Goal: Information Seeking & Learning: Understand process/instructions

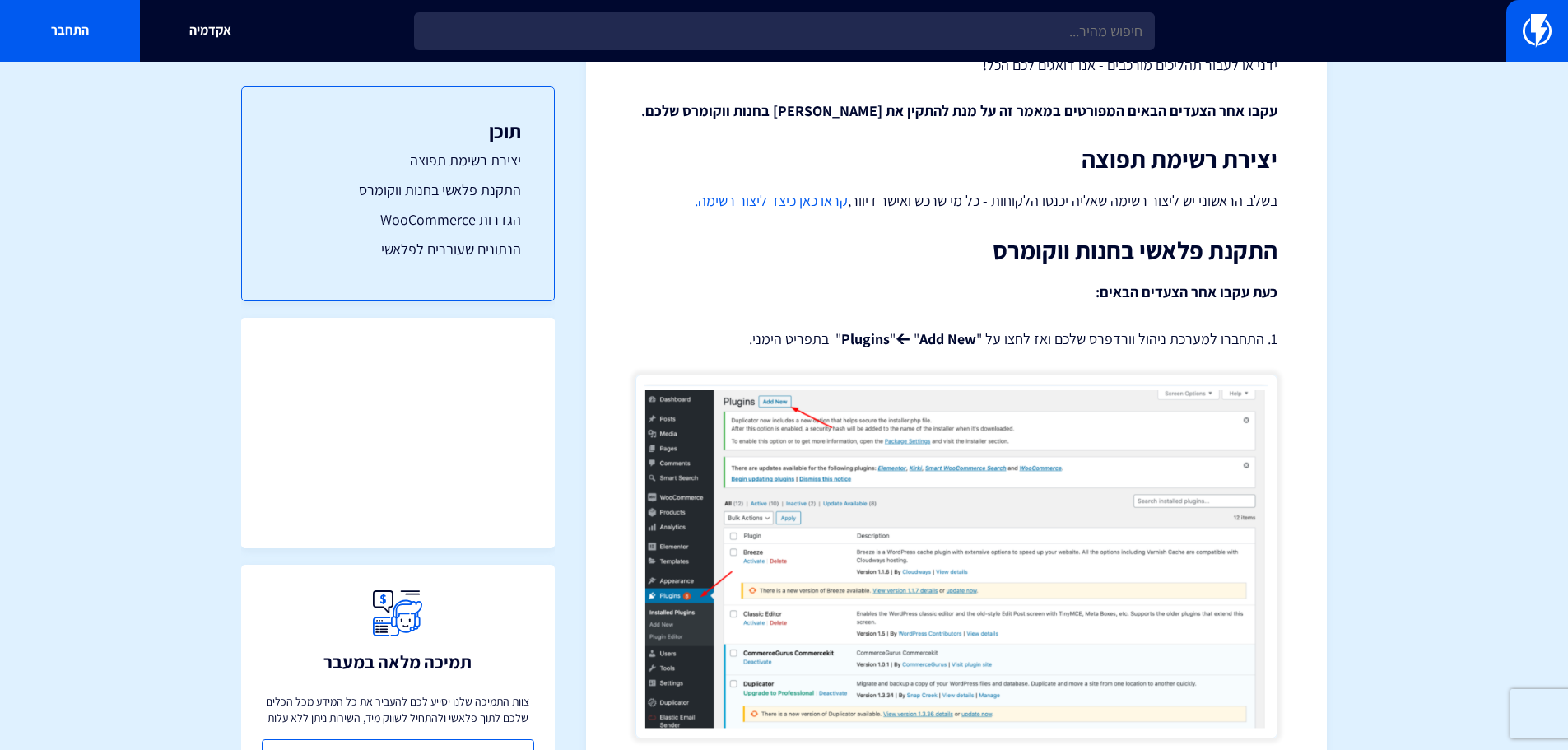
scroll to position [330, 0]
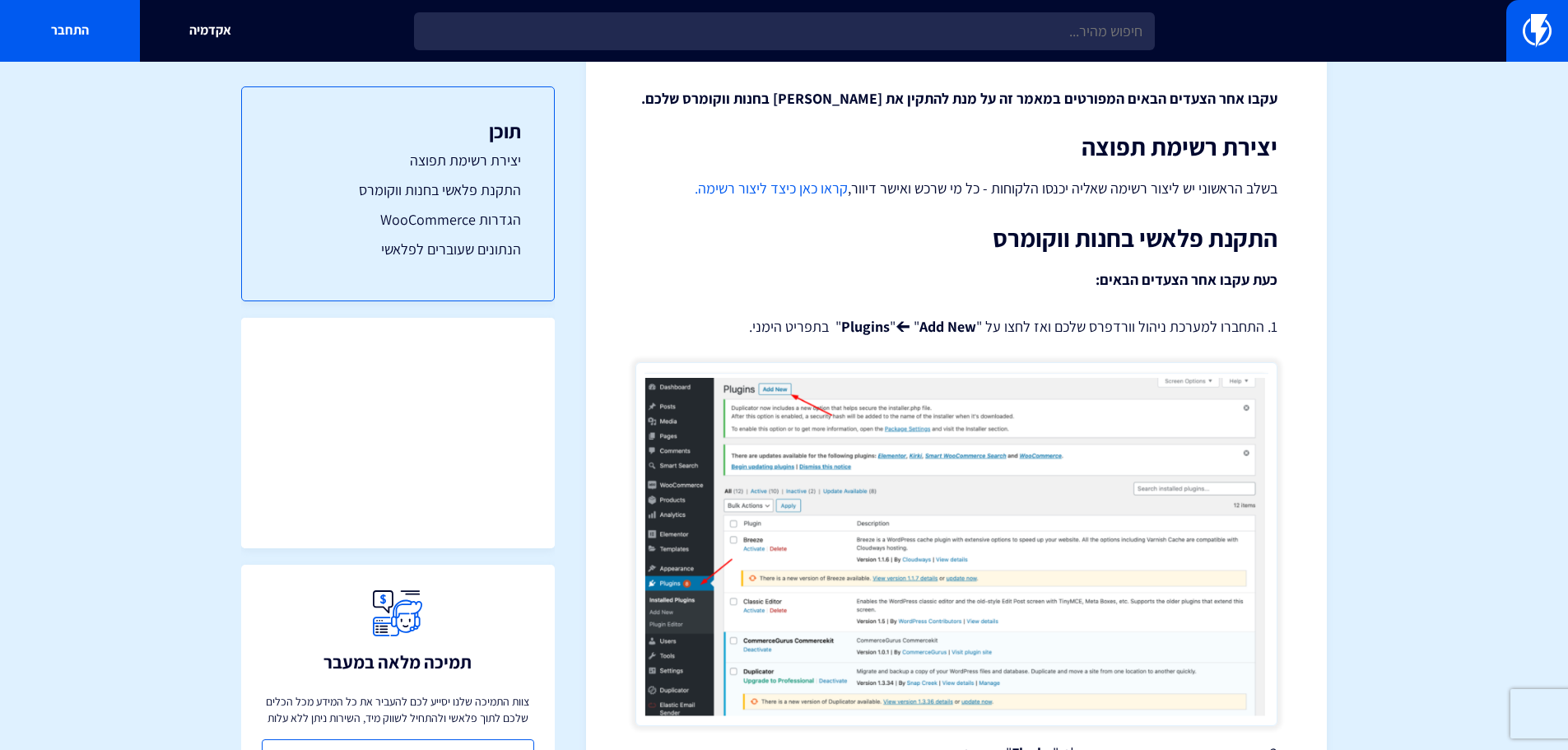
click at [810, 190] on link "קראו כאן כיצד ליצור רשימה." at bounding box center [771, 189] width 153 height 19
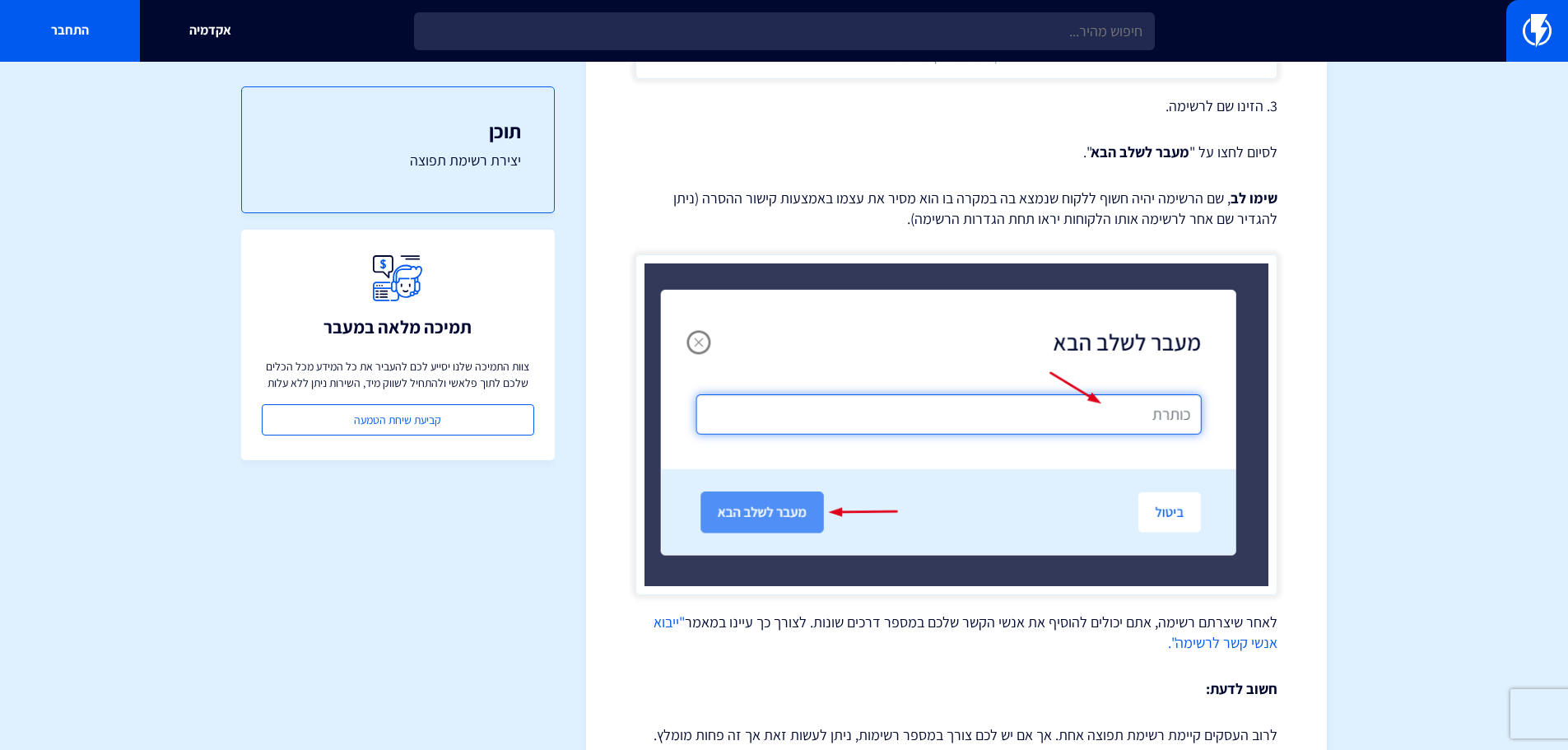
scroll to position [1113, 0]
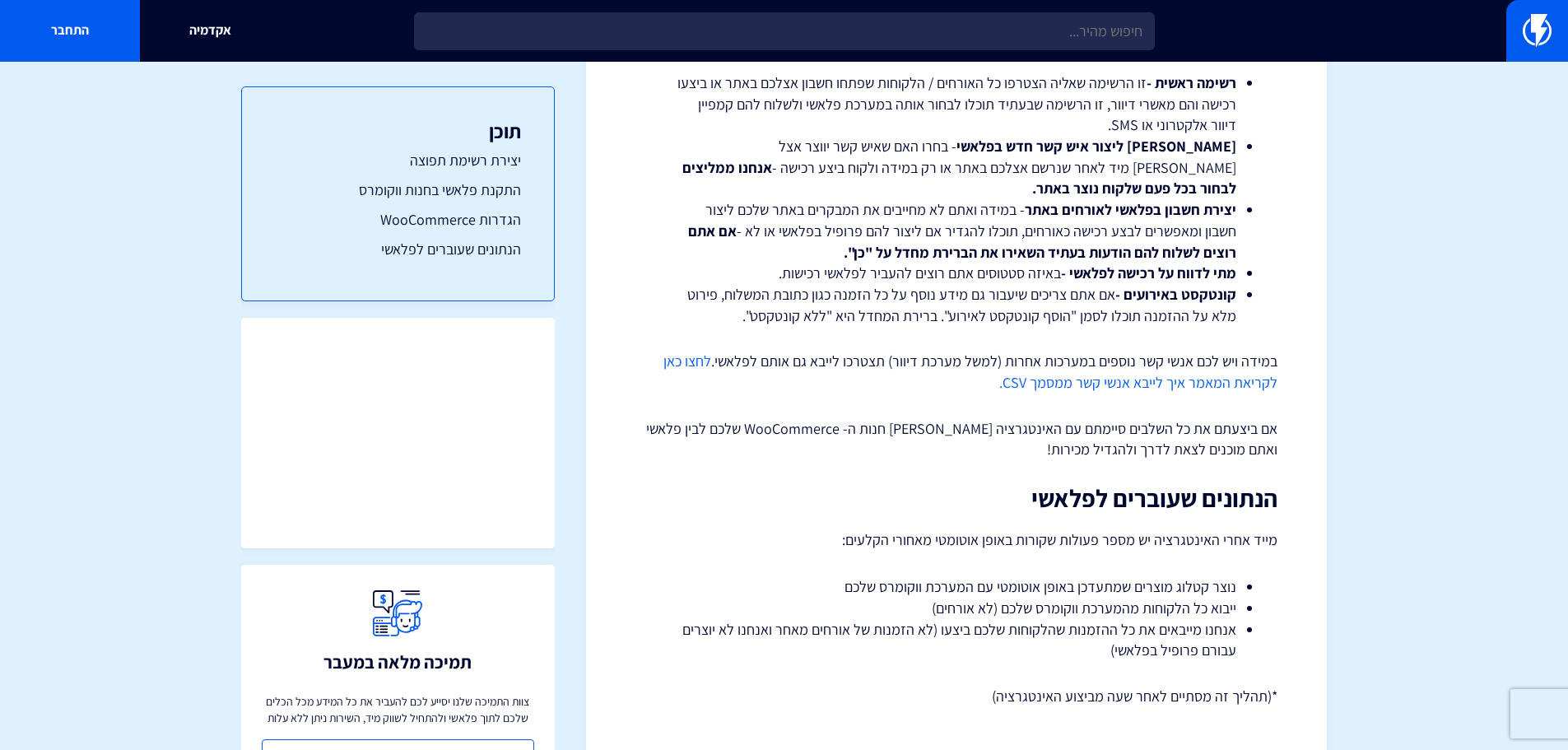
scroll to position [2772, 0]
